Goal: Transaction & Acquisition: Register for event/course

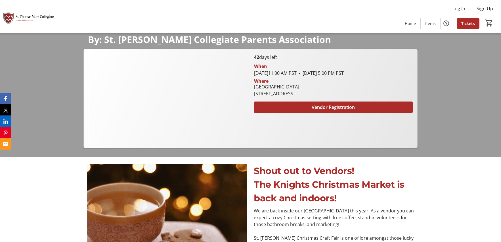
scroll to position [85, 0]
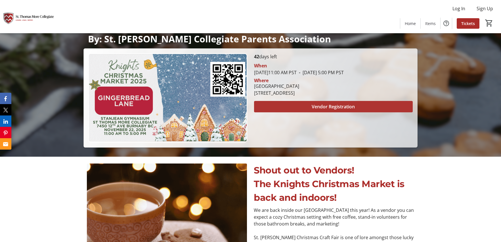
click at [317, 106] on span "Vendor Registration" at bounding box center [333, 106] width 43 height 7
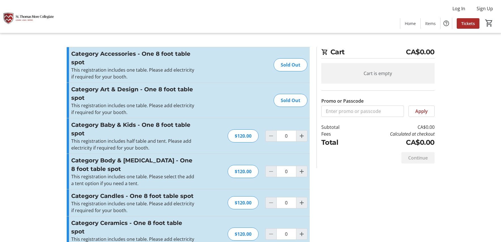
click at [285, 66] on div "Sold Out" at bounding box center [291, 64] width 34 height 13
click at [289, 97] on div "Sold Out" at bounding box center [291, 100] width 34 height 13
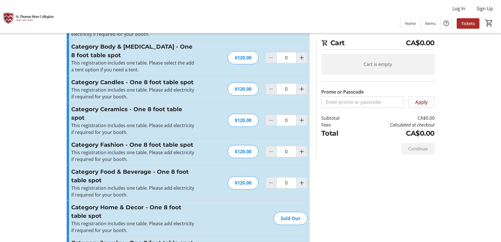
scroll to position [142, 0]
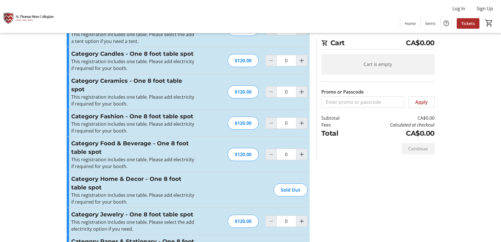
click at [283, 190] on div "Sold Out" at bounding box center [291, 189] width 34 height 13
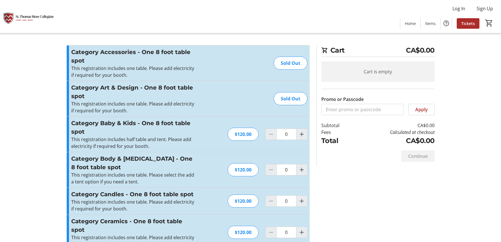
scroll to position [0, 0]
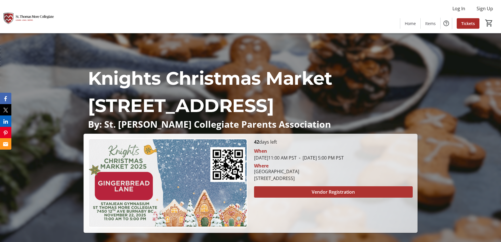
click at [306, 191] on span at bounding box center [333, 192] width 159 height 14
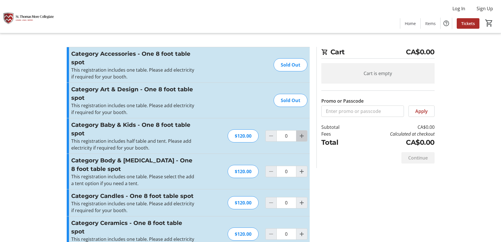
click at [305, 137] on span "Increment by one" at bounding box center [301, 135] width 11 height 11
type input "2"
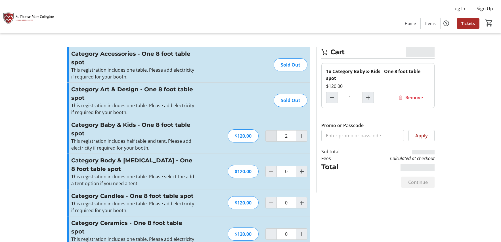
type input "2"
click at [269, 138] on mat-icon "Decrement by one" at bounding box center [271, 135] width 7 height 7
type input "1"
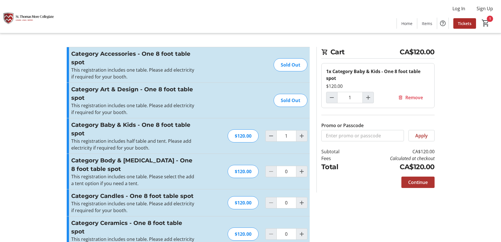
click at [412, 183] on span "Continue" at bounding box center [418, 182] width 20 height 7
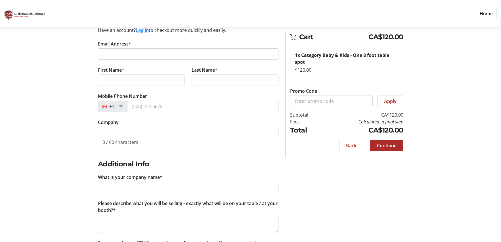
scroll to position [114, 0]
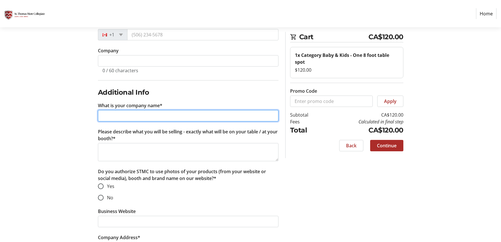
click at [252, 114] on input "What is your company name*" at bounding box center [188, 115] width 181 height 11
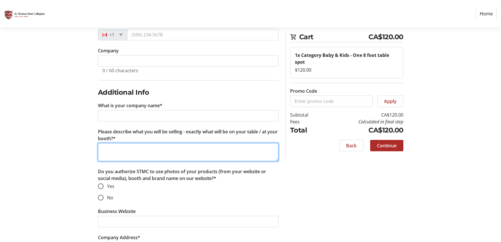
click at [221, 151] on textarea "Please describe what you will be selling - exactly what will be on your table /…" at bounding box center [188, 152] width 181 height 18
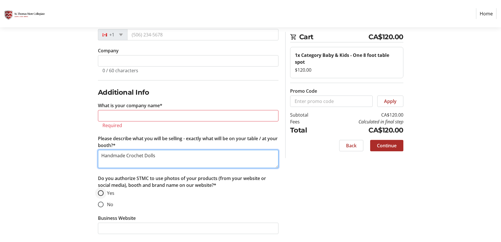
type textarea "Handmade Crochet Dolls"
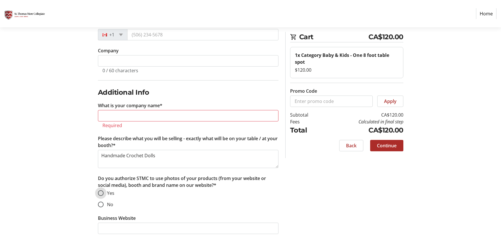
click at [102, 190] on input "Yes" at bounding box center [101, 193] width 6 height 6
radio input "true"
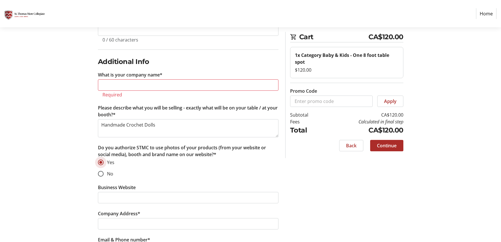
scroll to position [199, 0]
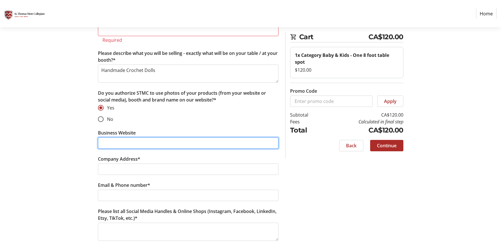
click at [133, 145] on input "Business Website" at bounding box center [188, 142] width 181 height 11
type input "http://www.fayefayemommy.com"
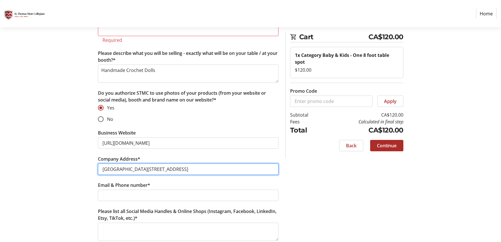
type input "9110 149 ST, Surrey, BC V3R 3Z6"
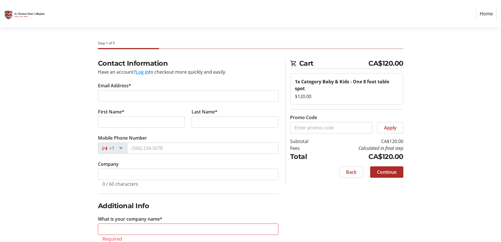
scroll to position [0, 0]
type input "info@fayefayemommy.com 778-829-3246"
click at [123, 90] on tr-form-field "Email Address*" at bounding box center [188, 95] width 181 height 26
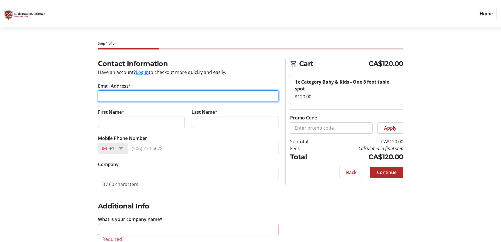
click at [123, 94] on input "Email Address*" at bounding box center [188, 95] width 181 height 11
type input "info@fayefayemommy.com"
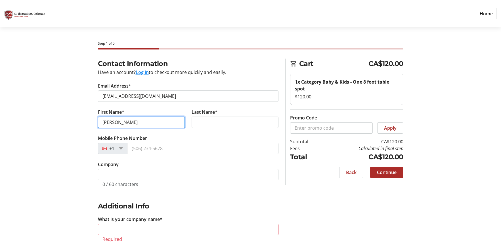
type input "Tanya"
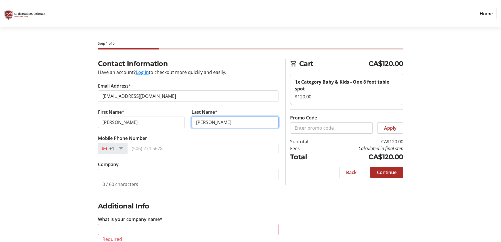
type input "Liu"
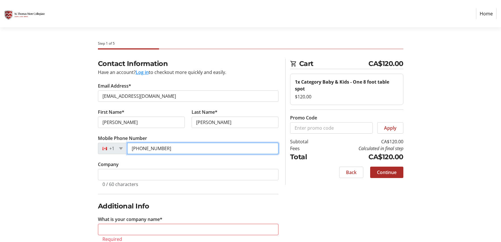
type input "(778) 829-3246"
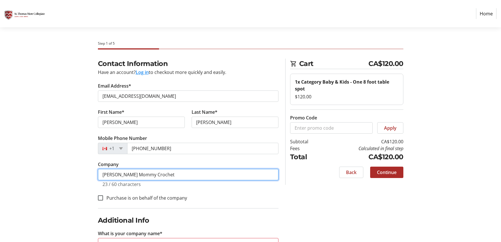
type input "Faye Faye Mommy Crochet"
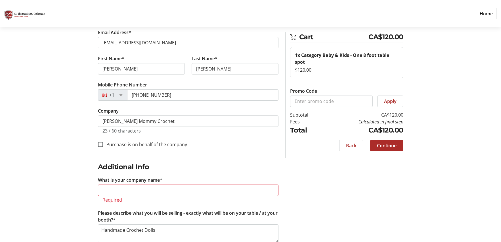
scroll to position [57, 0]
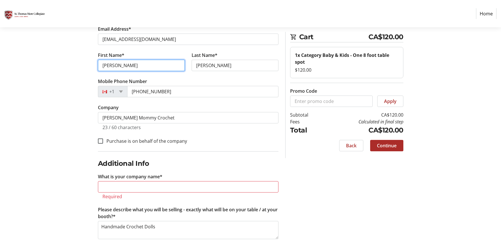
click at [108, 65] on input "Tanya" at bounding box center [141, 65] width 87 height 11
click at [119, 64] on input "Tanya" at bounding box center [141, 65] width 87 height 11
click at [101, 65] on input "Tanya" at bounding box center [141, 65] width 87 height 11
type input "Huimin Tanya"
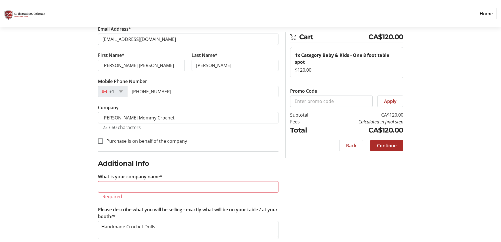
click at [66, 102] on div "Contact Information Have an account? Log in to checkout more quickly and easily…" at bounding box center [250, 206] width 375 height 409
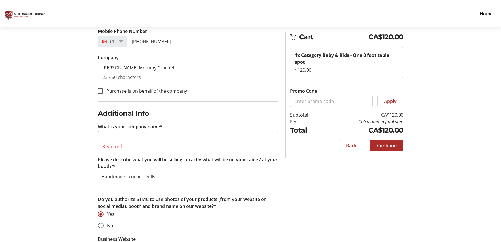
scroll to position [114, 0]
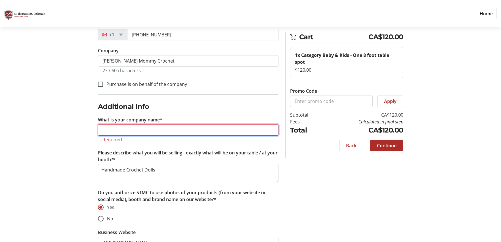
click at [139, 129] on input "What is your company name*" at bounding box center [188, 129] width 181 height 11
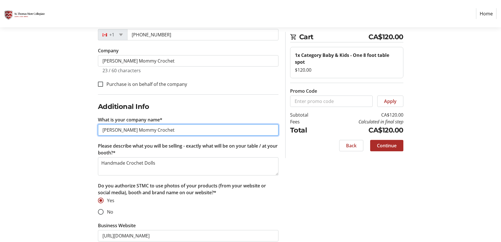
type input "Faye Faye Mommy Crochet"
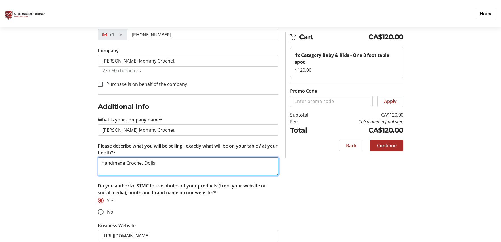
click at [181, 158] on textarea "Handmade Crochet Dolls" at bounding box center [188, 166] width 181 height 18
type textarea "Handmade Crochet Dolls & Baby Rattles"
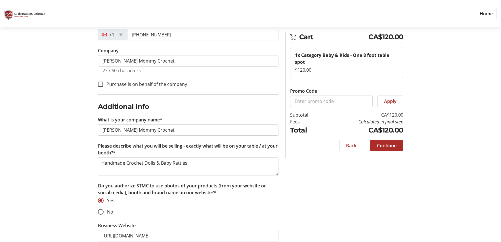
click at [359, 193] on div "Contact Information Have an account? Log in to checkout more quickly and easily…" at bounding box center [250, 146] width 375 height 402
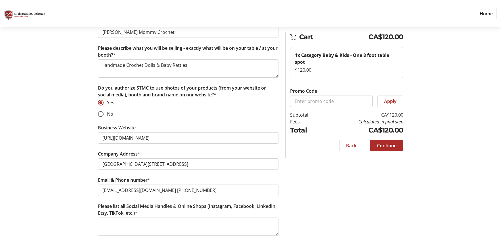
scroll to position [219, 0]
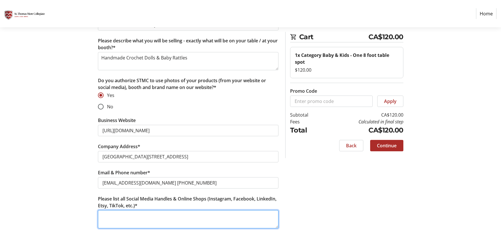
click at [176, 214] on textarea "Please list all Social Media Handles & Online Shops (Instagram, Facebook, Linke…" at bounding box center [188, 219] width 181 height 18
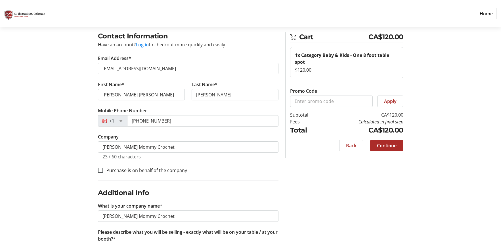
scroll to position [0, 0]
